Goal: Task Accomplishment & Management: Use online tool/utility

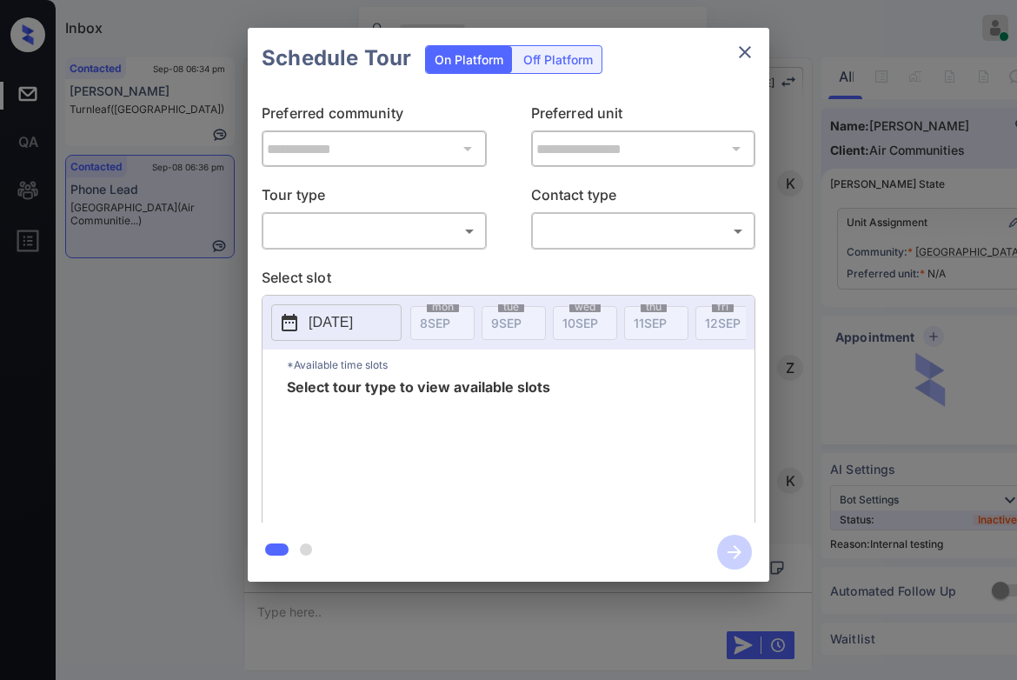
scroll to position [1597, 0]
click at [399, 234] on body "Inbox Caroline Dacanay Online Set yourself offline Set yourself on break Profil…" at bounding box center [508, 340] width 1017 height 680
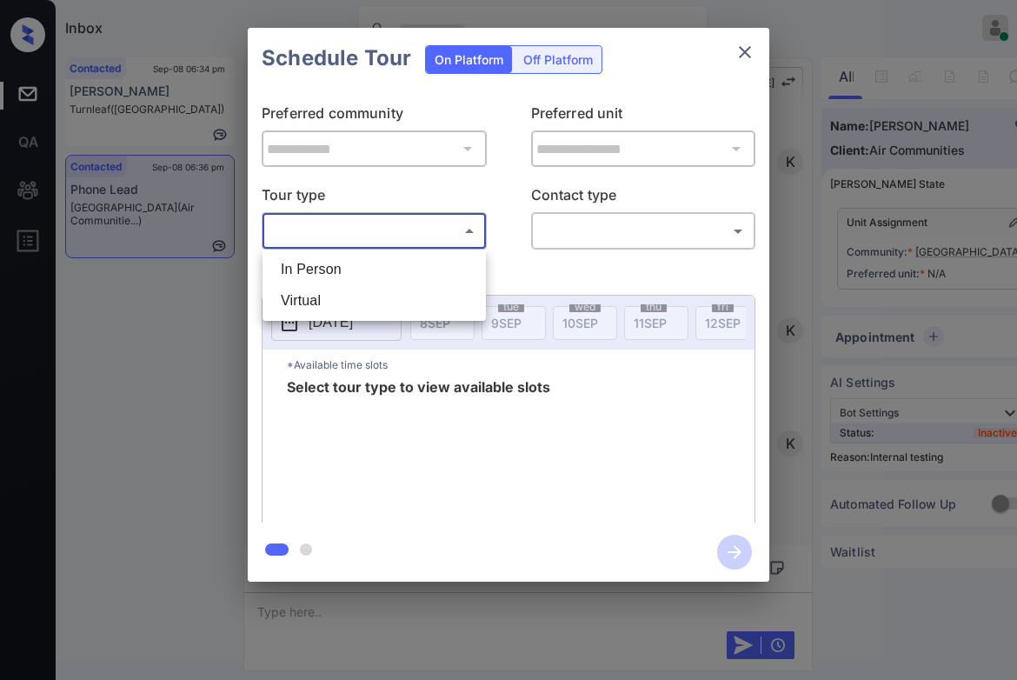
click at [404, 275] on li "In Person" at bounding box center [374, 269] width 215 height 31
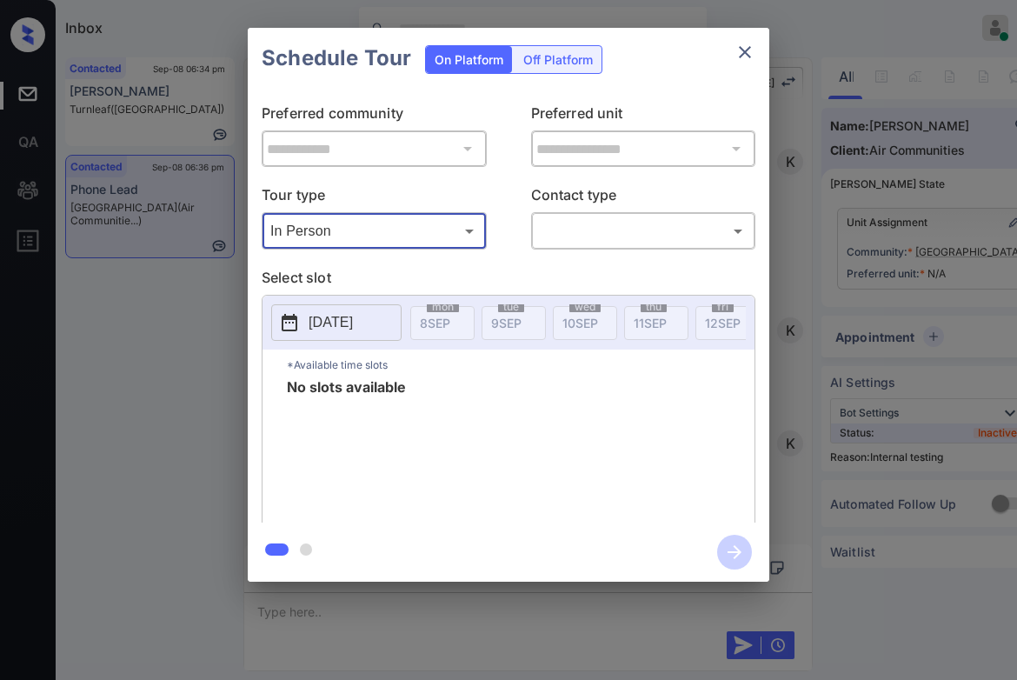
type input "********"
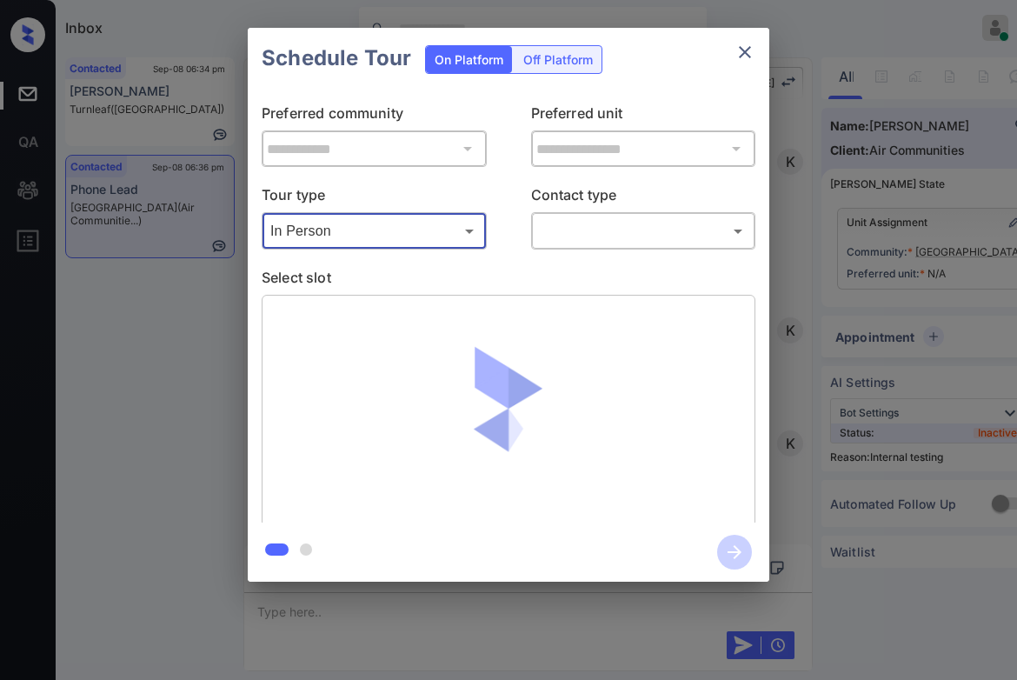
click at [593, 222] on body "Inbox Caroline Dacanay Online Set yourself offline Set yourself on break Profil…" at bounding box center [508, 340] width 1017 height 680
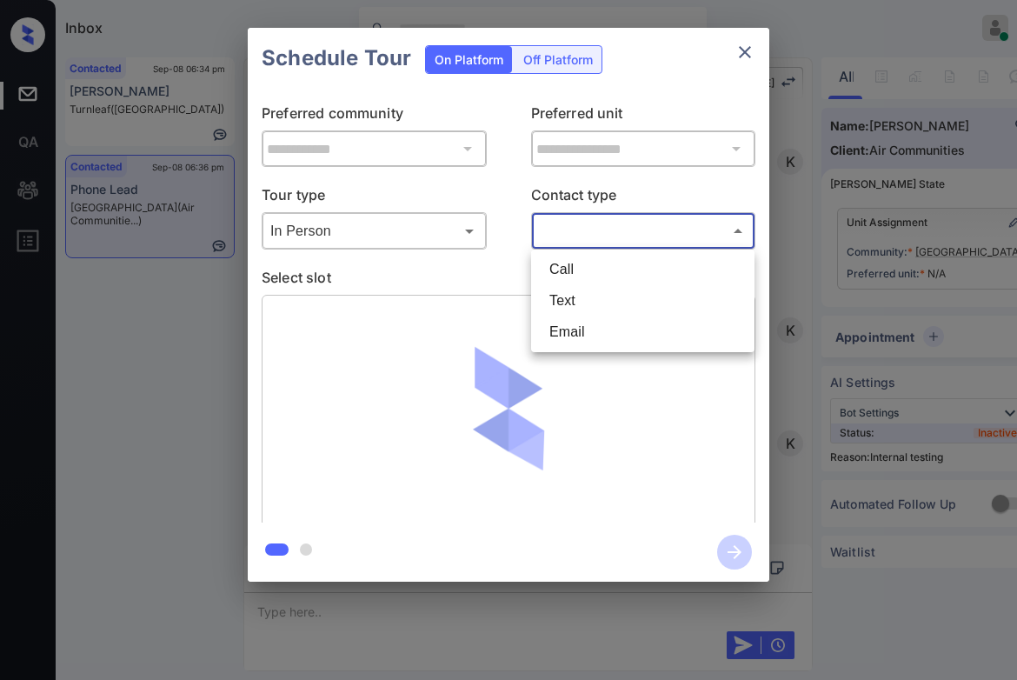
click at [574, 298] on li "Text" at bounding box center [642, 300] width 215 height 31
type input "****"
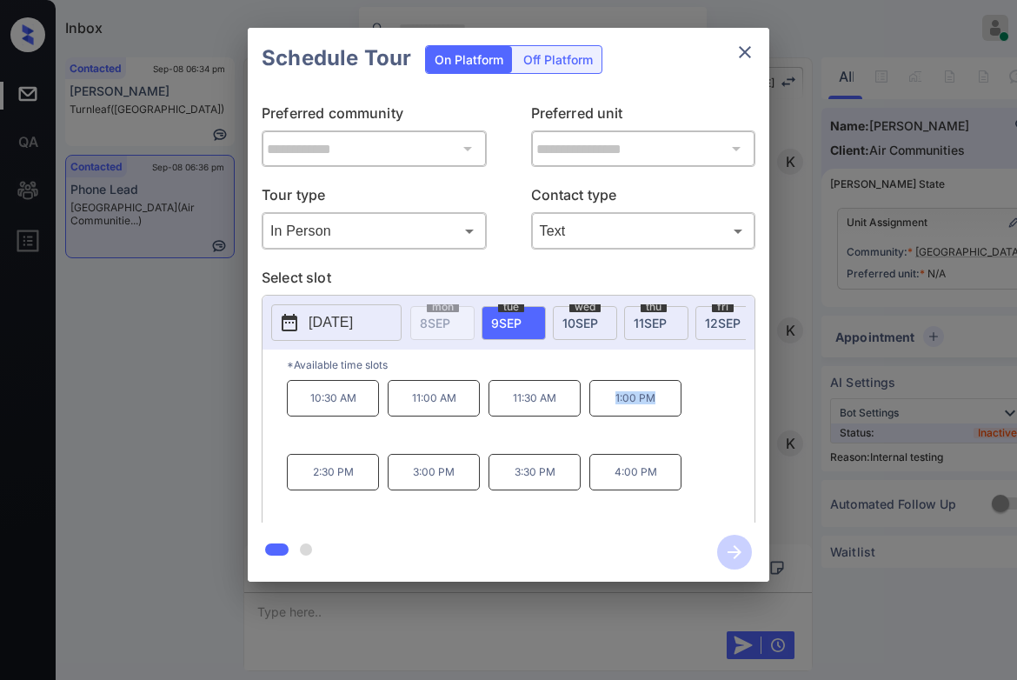
drag, startPoint x: 677, startPoint y: 419, endPoint x: 539, endPoint y: 440, distance: 139.7
click at [608, 412] on p "1:00 PM" at bounding box center [635, 398] width 92 height 36
copy p "1:00 PM"
click at [195, 354] on div "**********" at bounding box center [508, 304] width 1017 height 609
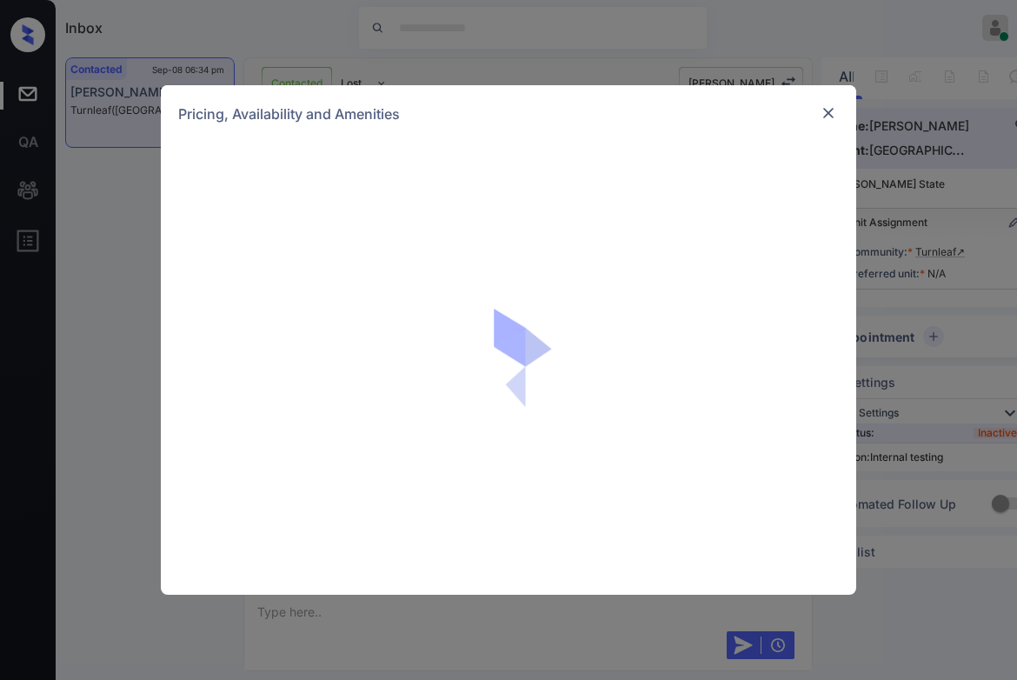
scroll to position [1047, 0]
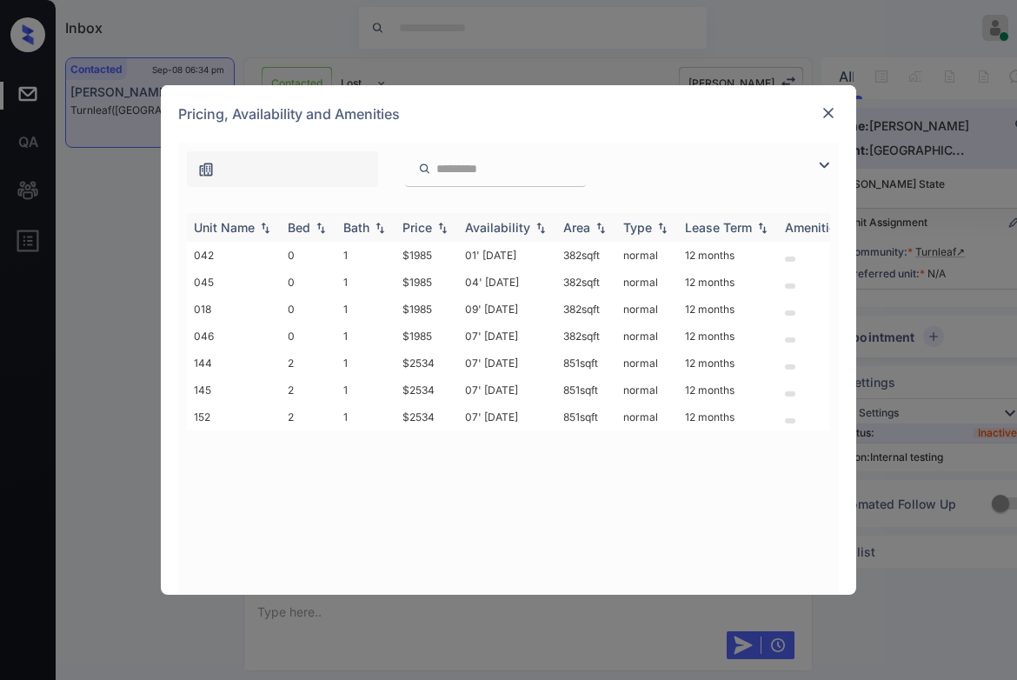
click at [440, 227] on img at bounding box center [442, 228] width 17 height 12
click at [424, 352] on td "$2534" at bounding box center [426, 362] width 63 height 27
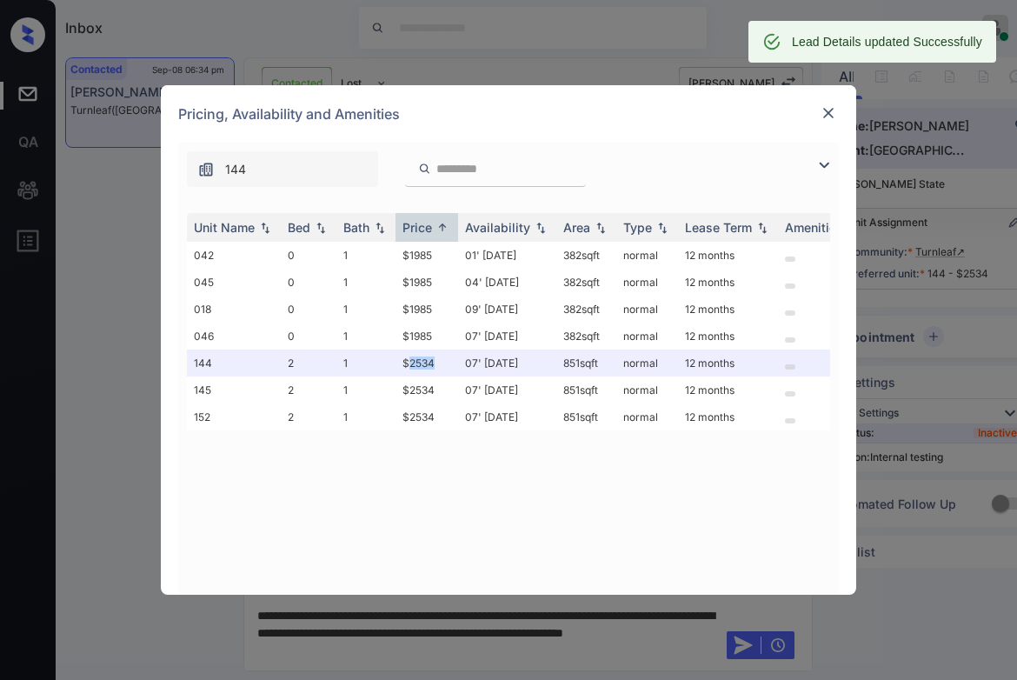
click at [828, 107] on img at bounding box center [827, 112] width 17 height 17
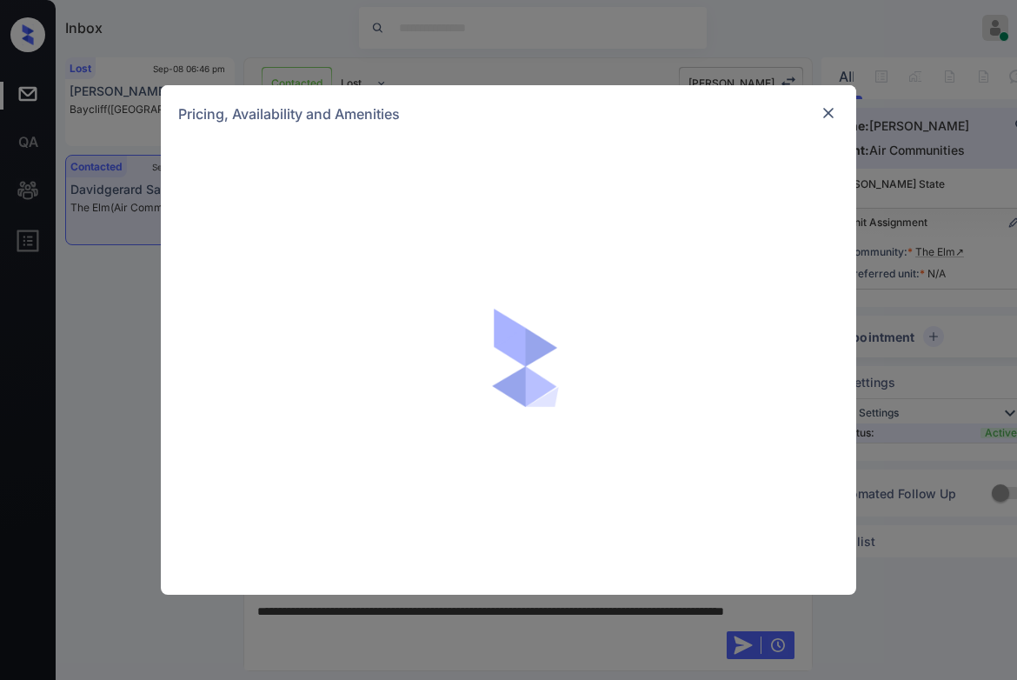
scroll to position [1557, 0]
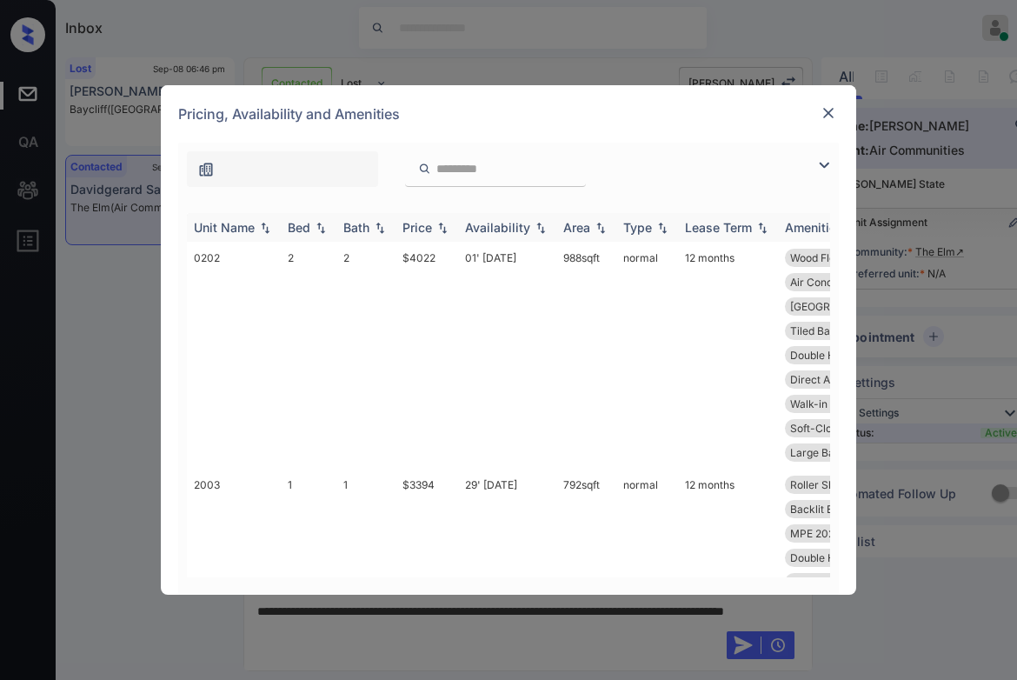
click at [451, 225] on img at bounding box center [442, 228] width 17 height 12
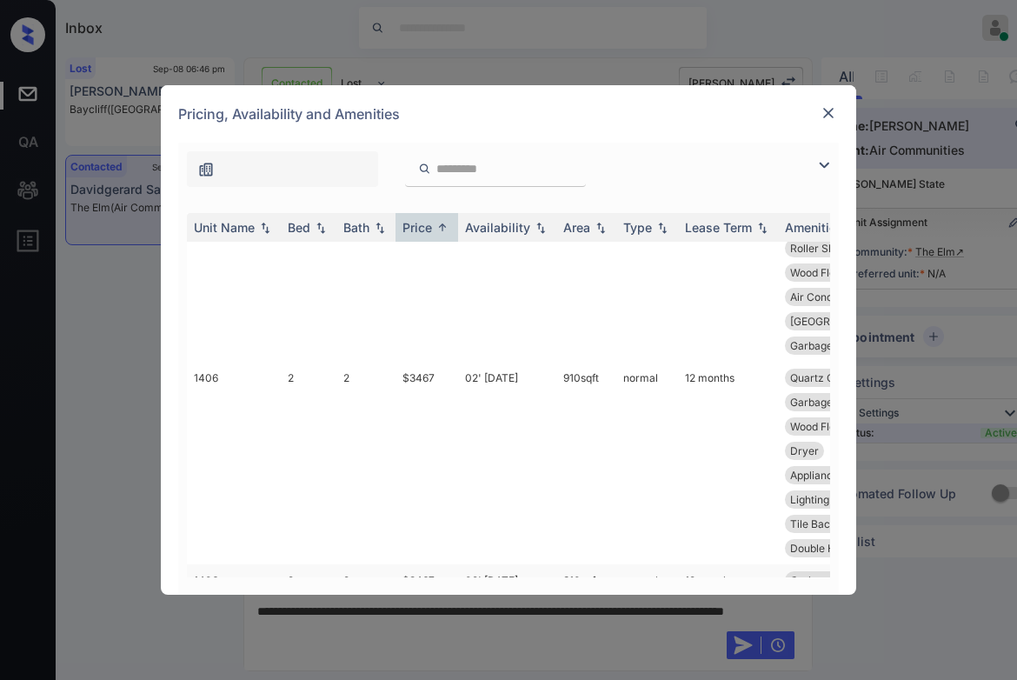
scroll to position [5973, 0]
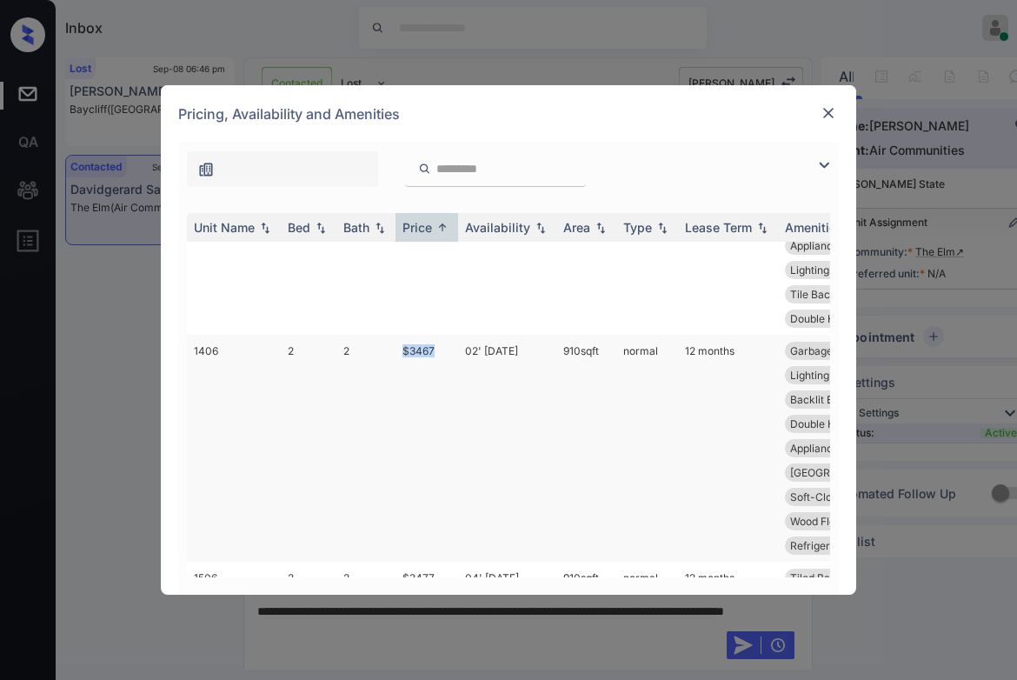
drag, startPoint x: 444, startPoint y: 310, endPoint x: 404, endPoint y: 320, distance: 41.1
click at [404, 335] on td "$3467" at bounding box center [426, 448] width 63 height 227
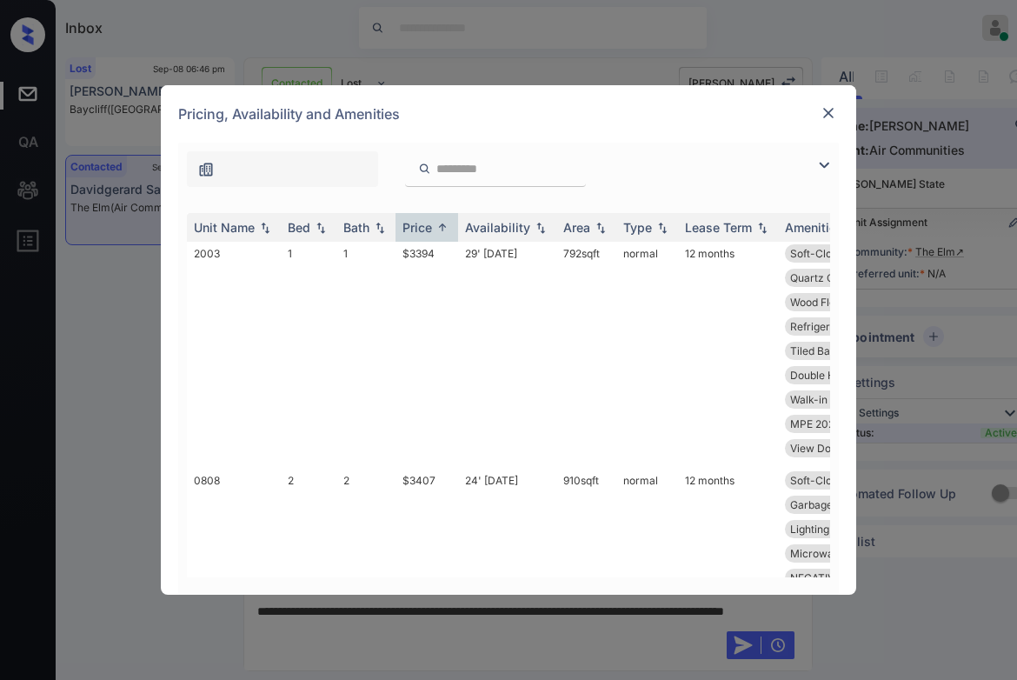
scroll to position [4128, 0]
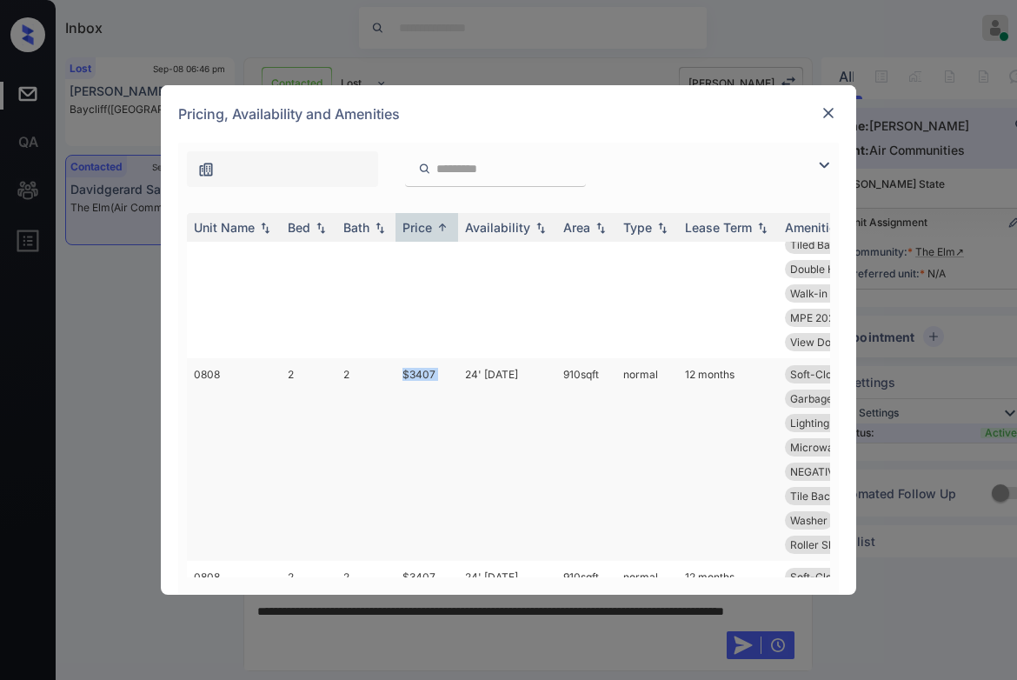
drag, startPoint x: 460, startPoint y: 288, endPoint x: 400, endPoint y: 293, distance: 60.1
click at [398, 358] on tr "0808 2 2 $3407 24' Jul 25 910 sqft normal 12 months Soft-Close Cabi... Double H…" at bounding box center [641, 459] width 908 height 202
copy td "$3407"
click at [827, 110] on img at bounding box center [827, 112] width 17 height 17
